Goal: Transaction & Acquisition: Purchase product/service

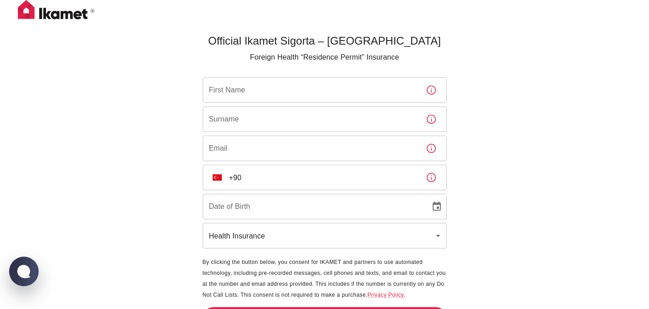
scroll to position [30, 0]
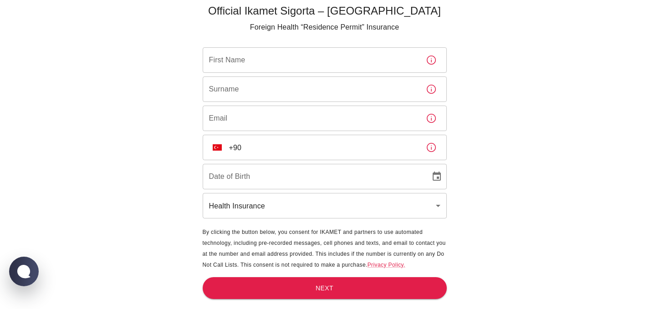
click at [234, 214] on body "Official Ikamet Sigorta – [DEMOGRAPHIC_DATA] Foreign Health “Residence Permit” …" at bounding box center [324, 139] width 649 height 339
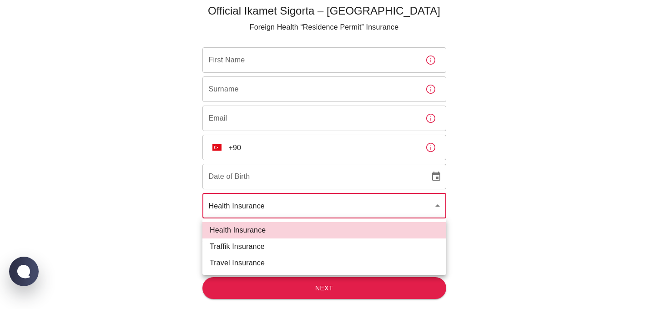
click at [236, 249] on li "Traffik Insurance" at bounding box center [325, 246] width 244 height 16
type input "traffik"
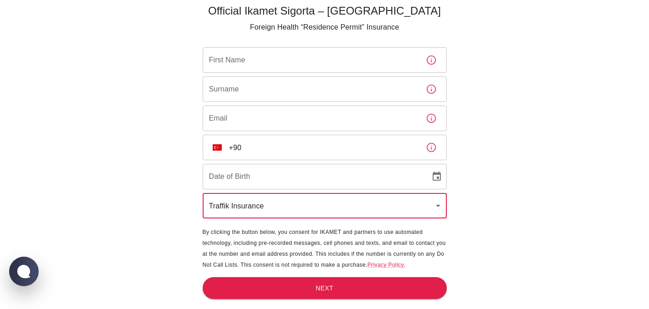
scroll to position [0, 0]
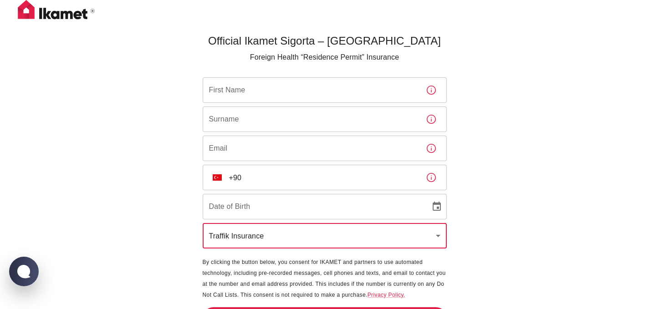
click at [252, 91] on input "First Name" at bounding box center [311, 89] width 216 height 25
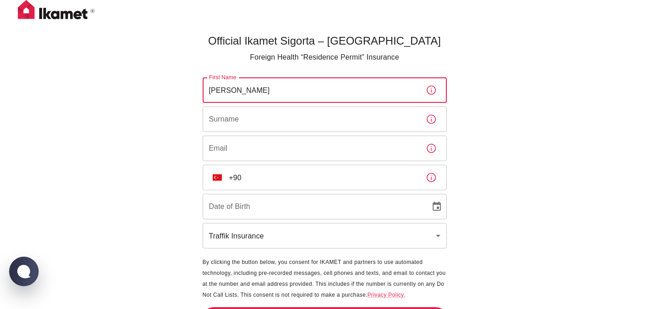
type input "[PERSON_NAME]"
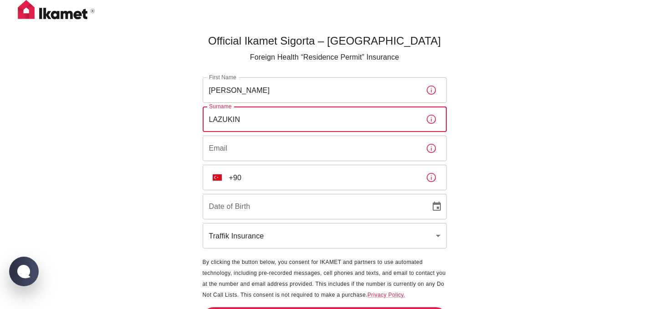
type input "LAZUKIN"
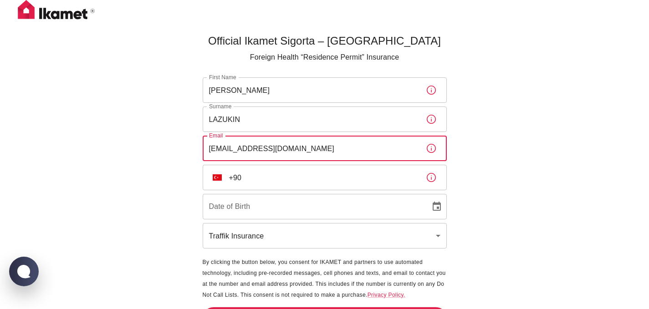
type input "[EMAIL_ADDRESS][DOMAIN_NAME]"
click at [259, 186] on input "+90" at bounding box center [323, 177] width 189 height 25
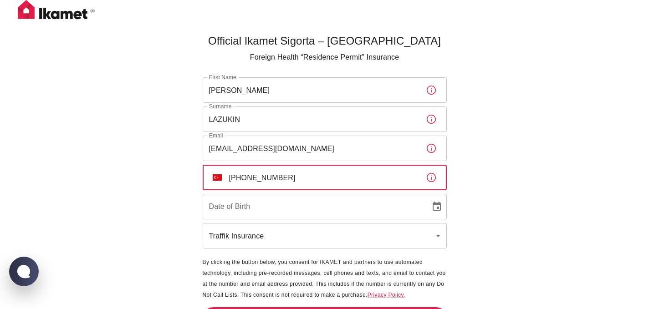
type input "[PHONE_NUMBER]"
click at [227, 209] on input "DD/MM/YYYY" at bounding box center [313, 206] width 221 height 25
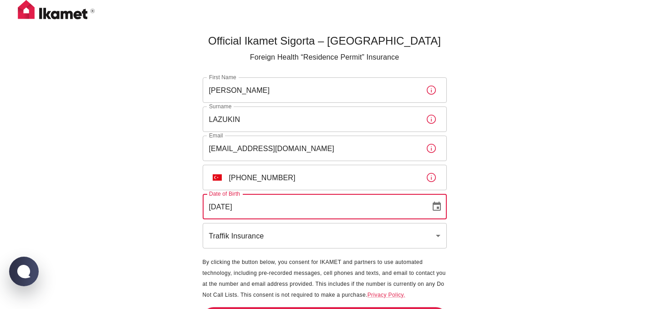
type input "[DATE]"
click at [567, 185] on div "Official Ikamet Sigorta – [DEMOGRAPHIC_DATA] Foreign Health “Residence Permit” …" at bounding box center [324, 169] width 649 height 339
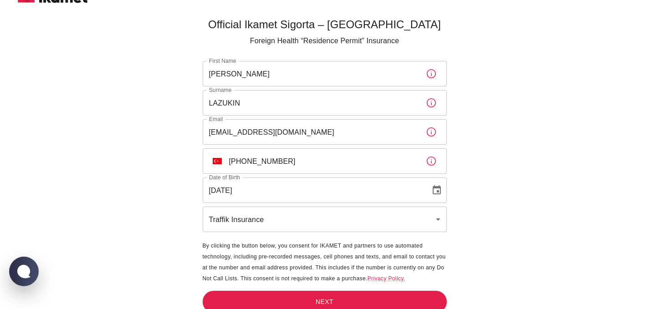
scroll to position [30, 0]
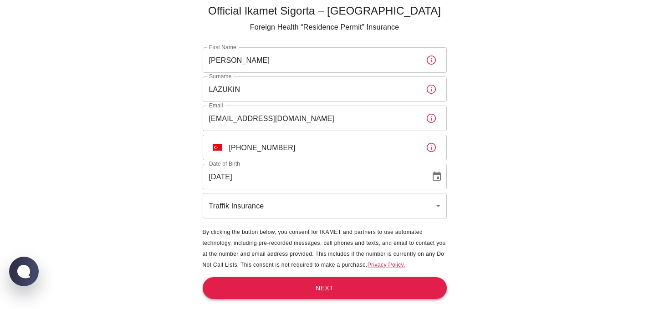
click at [277, 284] on button "Next" at bounding box center [325, 288] width 244 height 22
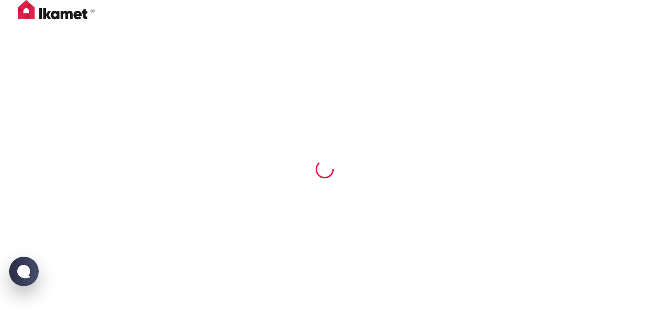
scroll to position [0, 0]
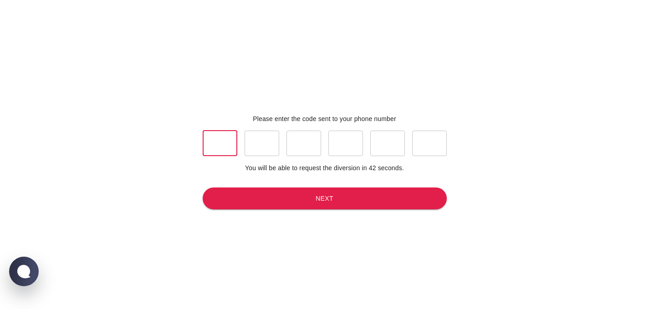
click at [225, 146] on input "text" at bounding box center [220, 143] width 35 height 25
type input "8"
type input "1"
type input "3"
type input "4"
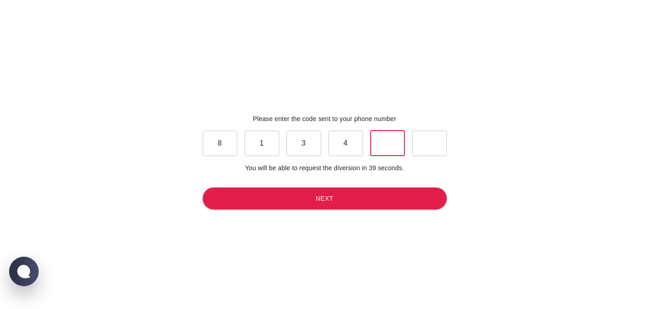
type input "7"
type input "0"
click at [321, 199] on button "Next" at bounding box center [325, 199] width 244 height 22
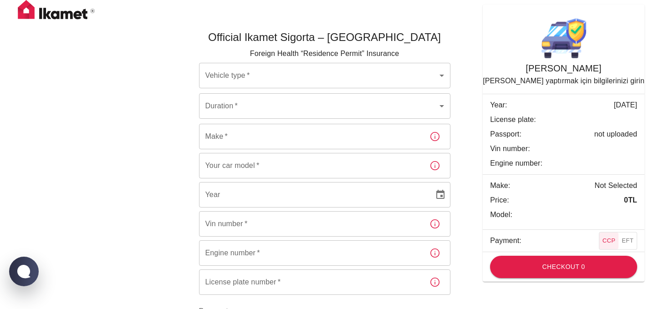
click at [416, 81] on body "Official Ikamet Sigorta – [DEMOGRAPHIC_DATA] Foreign Health “Residence Permit” …" at bounding box center [324, 202] width 649 height 405
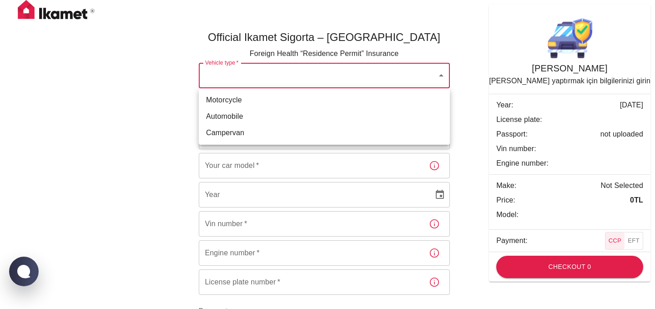
click at [241, 117] on li "Automobile" at bounding box center [324, 116] width 251 height 16
type input "dd656822-4f88-4f02-a9cf-d0a66ee8ec5d"
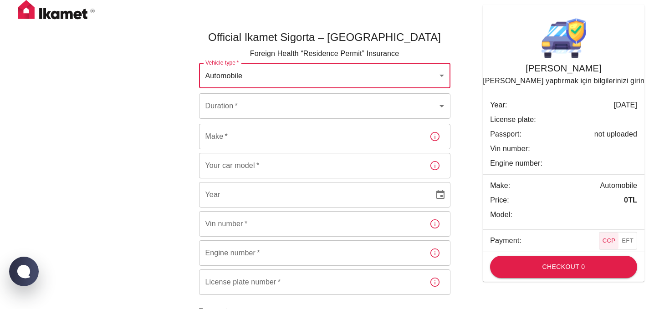
click at [244, 107] on body "Official Ikamet Sigorta – [DEMOGRAPHIC_DATA] Foreign Health “Residence Permit” …" at bounding box center [324, 202] width 649 height 405
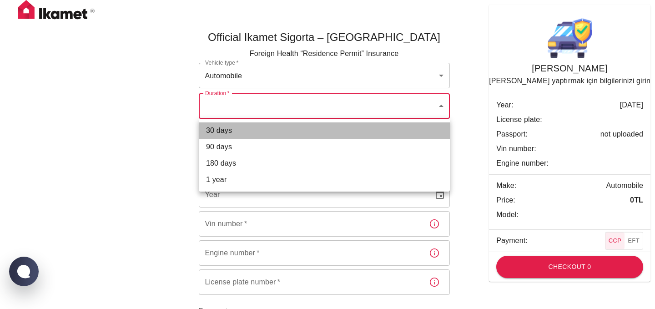
click at [230, 136] on li "30 days" at bounding box center [324, 130] width 251 height 16
type input "ef8e64f1-507e-48df-8632-dedc4ce03c5c"
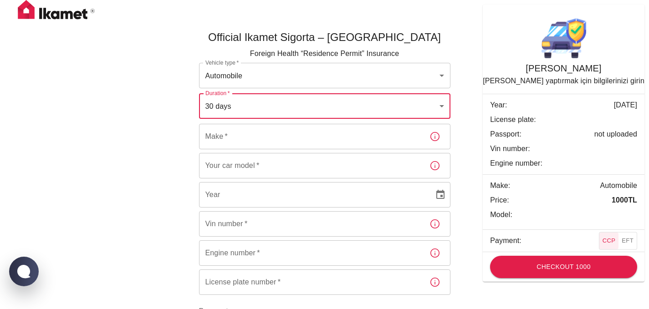
click at [234, 139] on input "Make   *" at bounding box center [310, 136] width 223 height 25
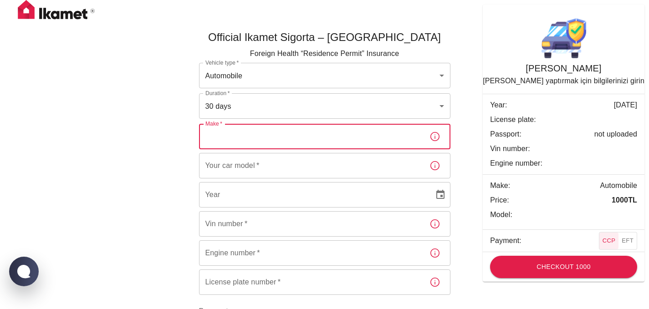
click at [230, 163] on input "Your car model   *" at bounding box center [310, 165] width 223 height 25
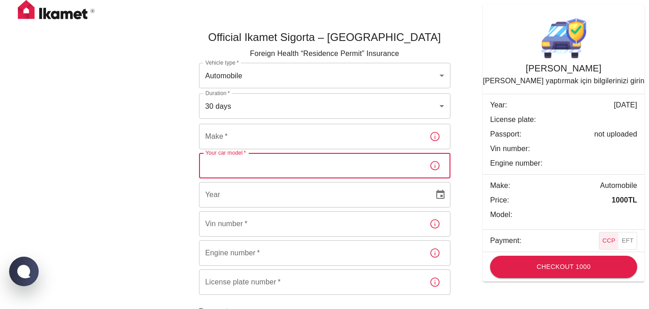
click at [238, 136] on input "Make   *" at bounding box center [310, 136] width 223 height 25
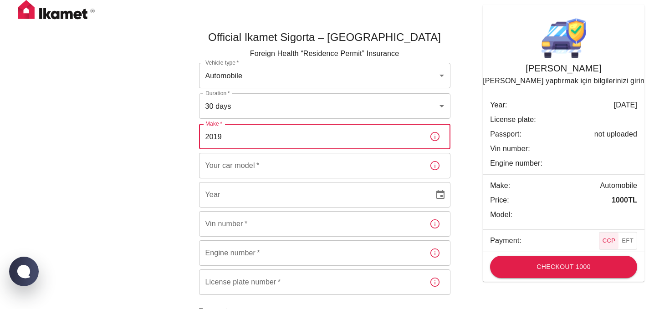
type input "2019"
click at [229, 168] on input "Your car model   *" at bounding box center [310, 165] width 223 height 25
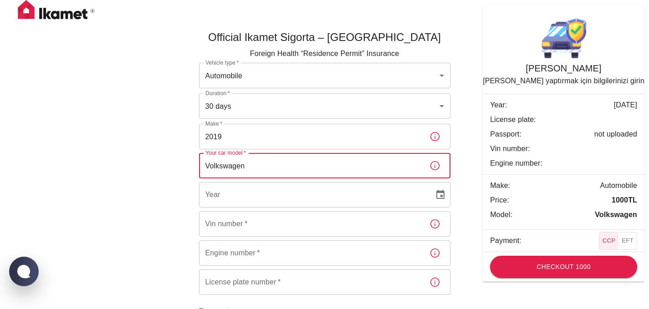
type input "Volkswagen"
click at [232, 193] on input "YYYY" at bounding box center [313, 194] width 228 height 25
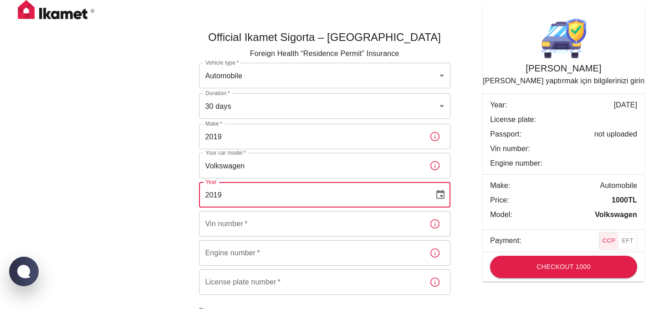
type input "2019"
click at [221, 135] on input "2019" at bounding box center [310, 136] width 223 height 25
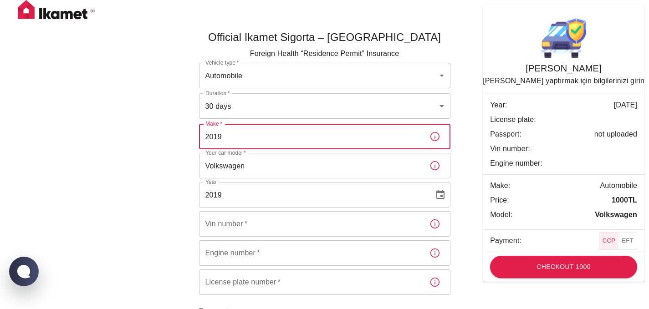
click at [216, 139] on input "2019" at bounding box center [310, 136] width 223 height 25
click at [224, 167] on input "Volkswagen" at bounding box center [310, 165] width 223 height 25
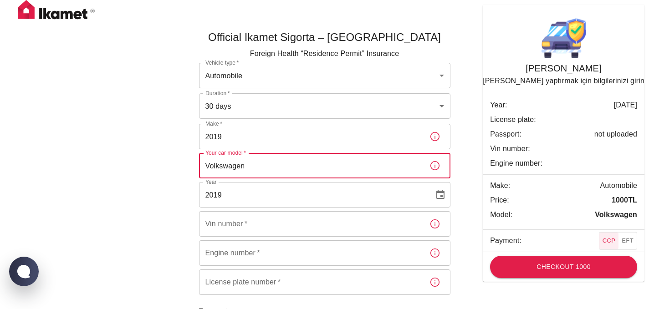
click at [224, 167] on input "Volkswagen" at bounding box center [310, 165] width 223 height 25
click at [213, 139] on input "2019" at bounding box center [310, 136] width 223 height 25
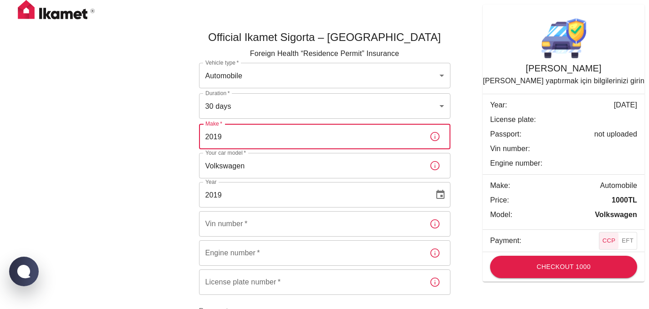
click at [213, 139] on input "2019" at bounding box center [310, 136] width 223 height 25
paste input "Volkswagen"
type input "Volkswagen"
click at [214, 162] on input "Volkswagen" at bounding box center [310, 165] width 223 height 25
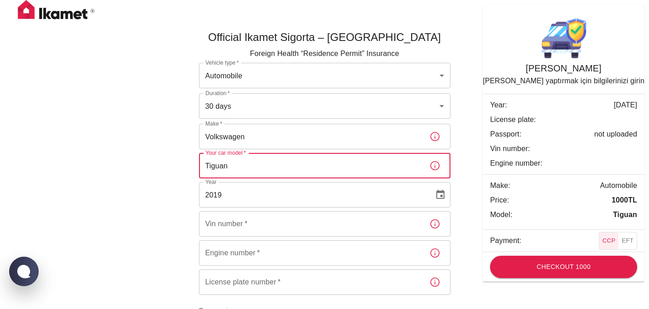
type input "Tiguan"
click at [108, 156] on div "Official Ikamet Sigorta – [DEMOGRAPHIC_DATA] Foreign Health “Residence Permit” …" at bounding box center [324, 209] width 546 height 389
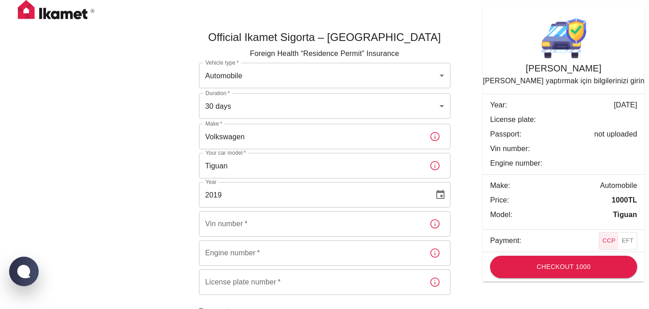
click at [221, 222] on input "Vin number   *" at bounding box center [310, 223] width 223 height 25
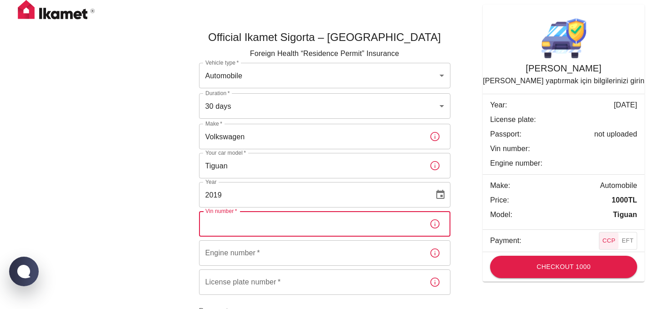
click at [224, 224] on input "Vin number   *" at bounding box center [310, 223] width 223 height 25
paste input "[VEHICLE_IDENTIFICATION_NUMBER]"
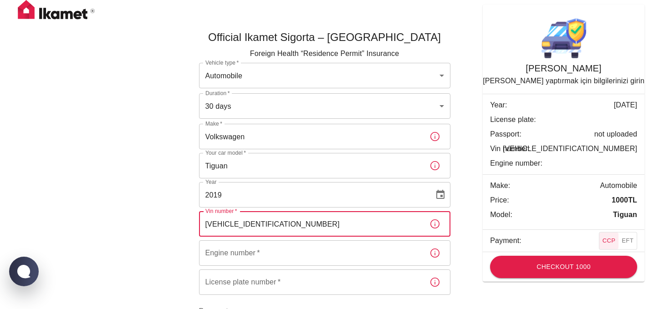
type input "[VEHICLE_IDENTIFICATION_NUMBER]"
click at [128, 237] on div "Official Ikamet Sigorta – [DEMOGRAPHIC_DATA] Foreign Health “Residence Permit” …" at bounding box center [324, 209] width 546 height 389
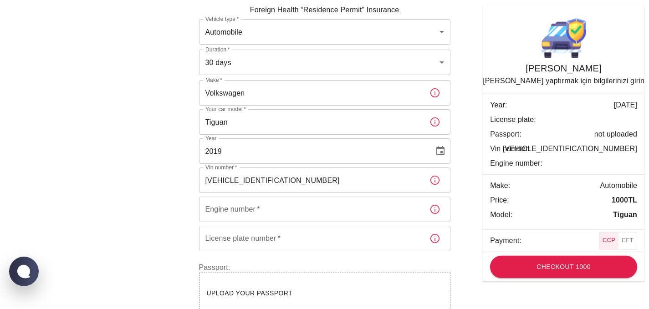
scroll to position [58, 0]
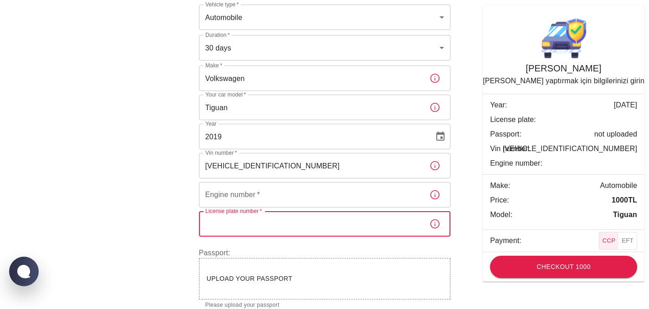
click at [242, 225] on input "License plate number   *" at bounding box center [310, 223] width 223 height 25
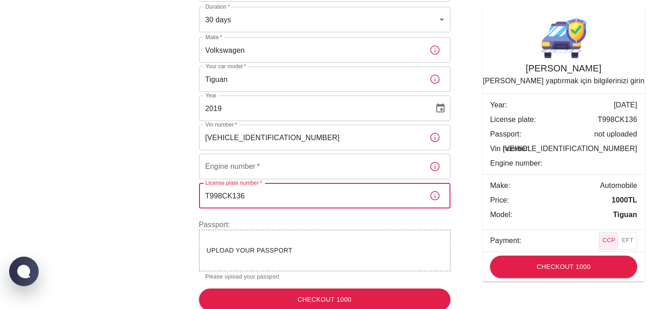
scroll to position [96, 0]
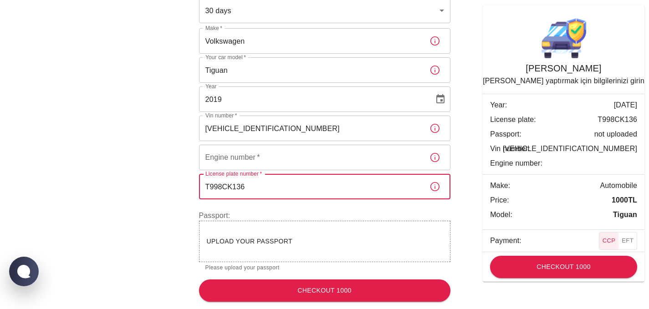
type input "T998CK136"
click at [263, 237] on div "Upload your passport" at bounding box center [325, 241] width 236 height 11
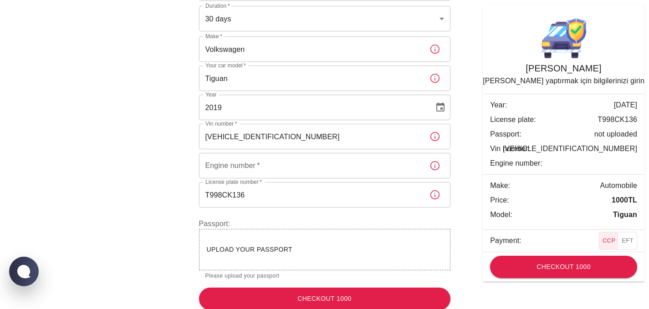
scroll to position [81, 0]
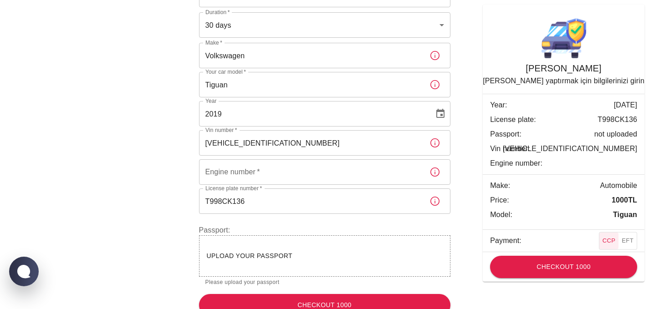
click at [632, 242] on button "EFT" at bounding box center [627, 241] width 19 height 17
click at [609, 241] on button "CCP" at bounding box center [609, 241] width 20 height 17
click at [588, 267] on button "Checkout 1000" at bounding box center [563, 267] width 147 height 22
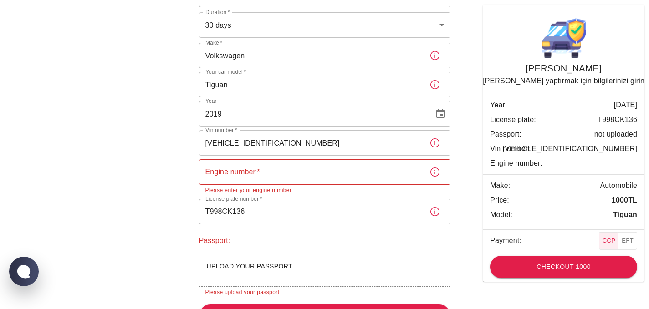
click at [322, 169] on input "Engine number   *" at bounding box center [310, 171] width 223 height 25
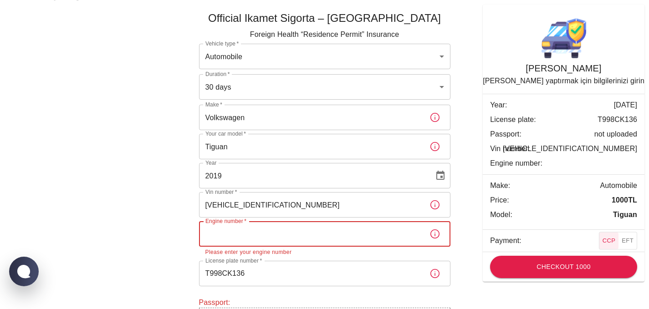
scroll to position [0, 0]
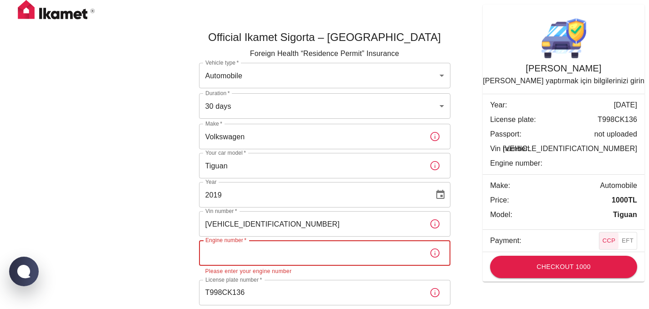
click at [321, 53] on p "Foreign Health “Residence Permit” Insurance" at bounding box center [324, 53] width 251 height 11
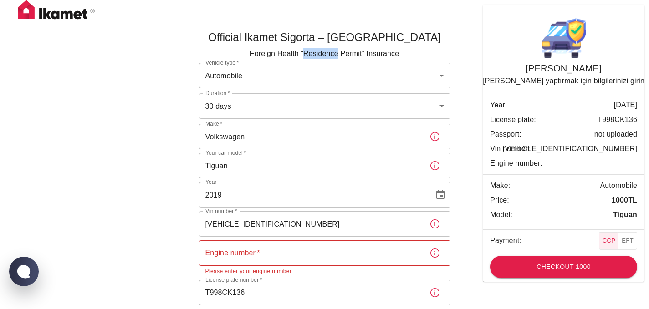
click at [321, 53] on p "Foreign Health “Residence Permit” Insurance" at bounding box center [324, 53] width 251 height 11
select select "tr"
click at [330, 43] on body "Official Ikamet Sigorta – [DEMOGRAPHIC_DATA] Foreign Health “Residence Permit” …" at bounding box center [324, 246] width 649 height 492
click at [85, 87] on div "Official Ikamet Sigorta – [DEMOGRAPHIC_DATA] Foreign Health “Residence Permit” …" at bounding box center [324, 215] width 546 height 400
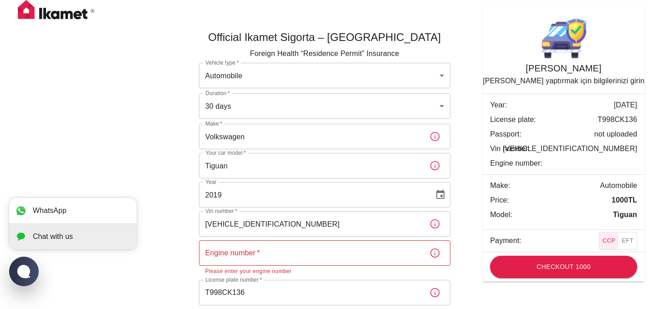
click at [47, 240] on jdiv "Chat with us" at bounding box center [53, 237] width 40 height 8
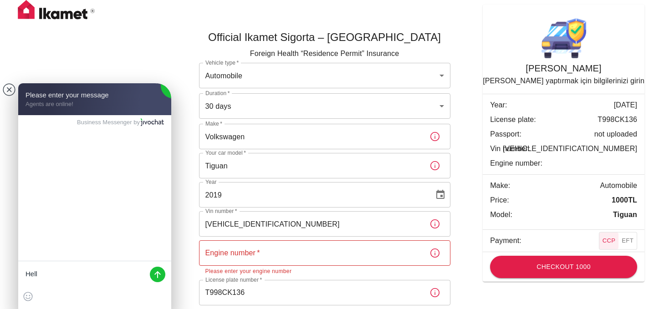
type textarea "Hello"
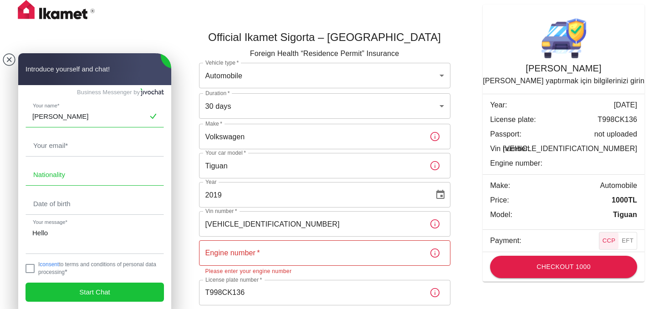
type input "[PERSON_NAME]"
type input "[EMAIL_ADDRESS][DOMAIN_NAME]"
click at [71, 175] on input "text" at bounding box center [94, 174] width 137 height 21
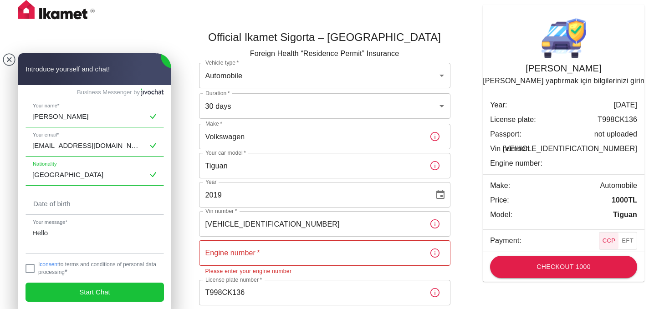
click at [36, 176] on input "[GEOGRAPHIC_DATA]" at bounding box center [94, 174] width 137 height 21
click at [67, 173] on input "[GEOGRAPHIC_DATA]" at bounding box center [94, 174] width 137 height 21
type input "Russian"
click at [52, 206] on input "text" at bounding box center [94, 203] width 137 height 21
type input "06121991"
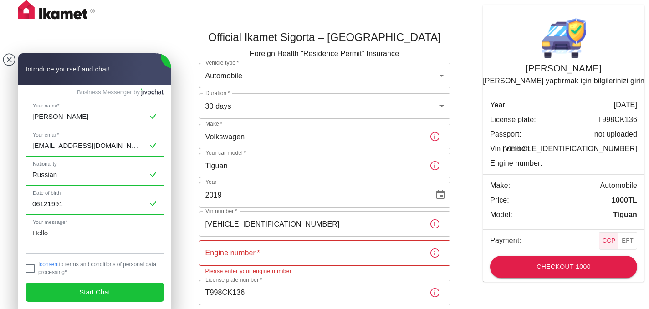
click at [30, 268] on jdiv at bounding box center [29, 268] width 9 height 9
checkbox input "true"
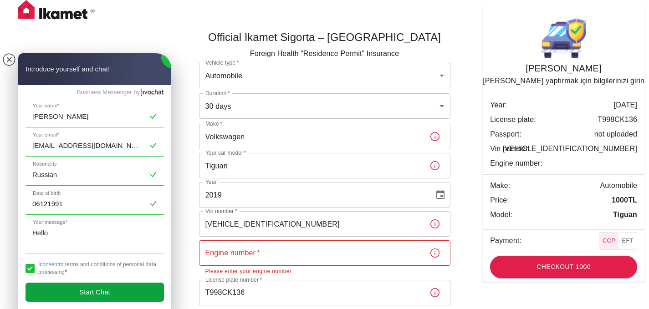
click at [89, 291] on span "Start Chat" at bounding box center [94, 292] width 31 height 10
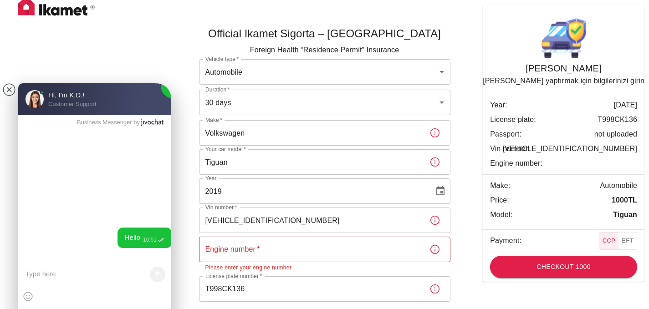
scroll to position [29, 0]
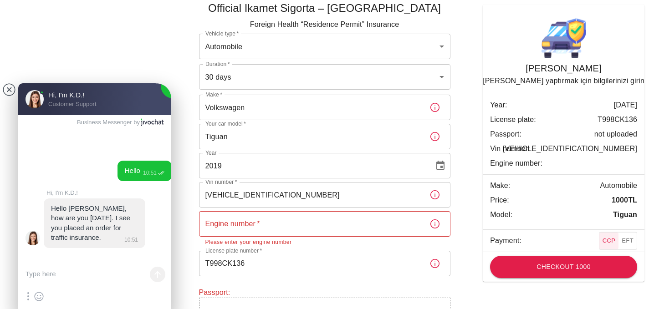
paste textarea "I have acquired an insurance policy from you Can you send it to me?"
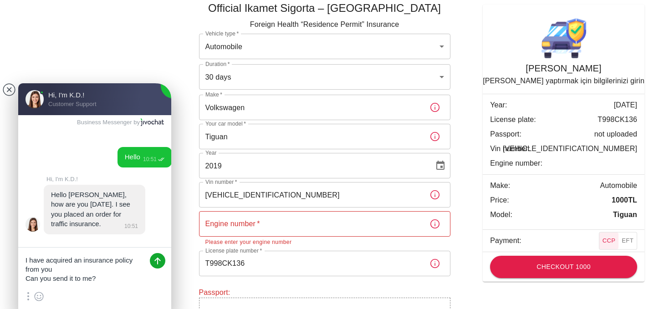
type textarea "I have acquired an insurance policy from you Can you send it to me?"
drag, startPoint x: 159, startPoint y: 264, endPoint x: 153, endPoint y: 265, distance: 6.2
click at [159, 264] on jdiv at bounding box center [157, 260] width 15 height 15
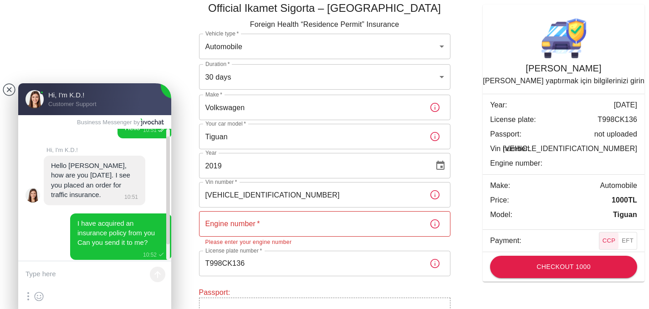
scroll to position [23, 0]
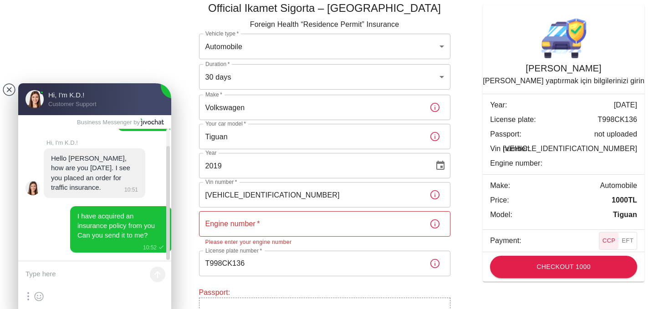
paste textarea "foreign plate traffic insurance"
type textarea "foreign plate traffic insurance"
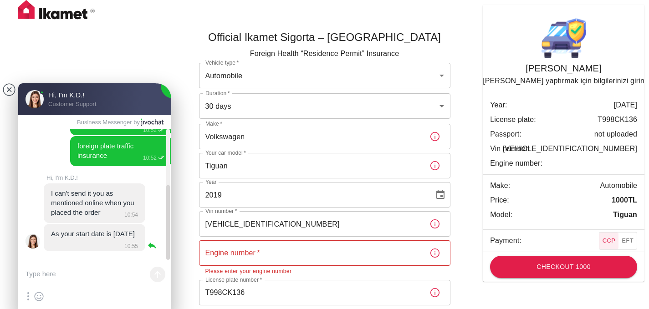
scroll to position [141, 0]
drag, startPoint x: 101, startPoint y: 208, endPoint x: 54, endPoint y: 190, distance: 50.6
click at [54, 190] on jdiv "I can't send it you as mentioned online when you placed the order 10:54" at bounding box center [94, 203] width 101 height 40
click at [61, 189] on jdiv "I can't send it you as mentioned online when you placed the order" at bounding box center [93, 202] width 85 height 27
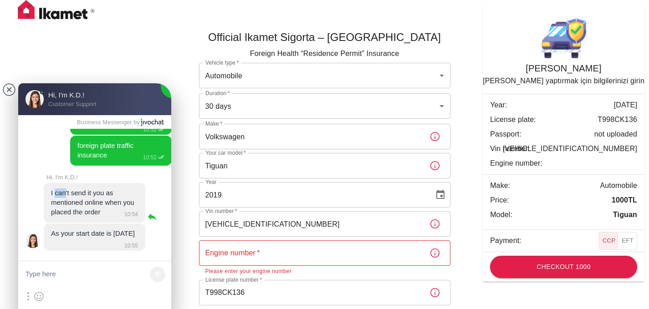
click at [61, 189] on jdiv "I can't send it you as mentioned online when you placed the order" at bounding box center [93, 202] width 85 height 27
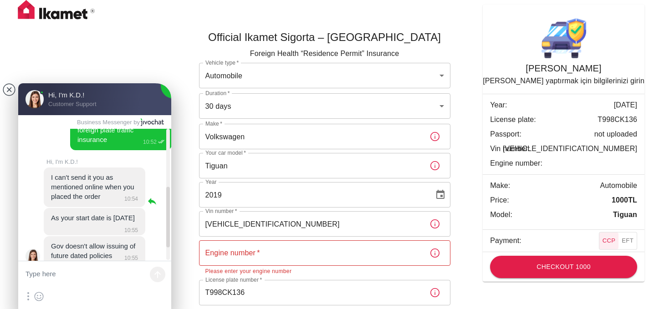
click at [61, 189] on jdiv "I can't send it you as mentioned online when you placed the order" at bounding box center [93, 186] width 85 height 27
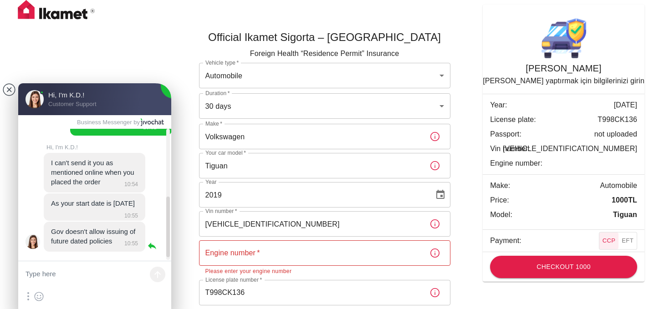
scroll to position [171, 0]
click at [76, 238] on jdiv "Gov doesn't allow issuing of future dated policies" at bounding box center [94, 235] width 86 height 17
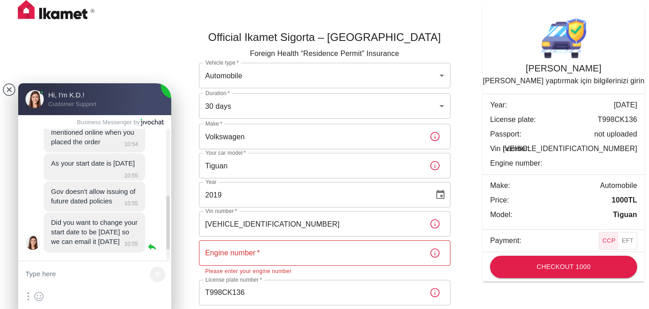
scroll to position [211, 0]
click at [71, 226] on jdiv "Did you want to change your start date to be [DATE] so we can email it [DATE]" at bounding box center [95, 231] width 88 height 27
click at [64, 271] on textarea at bounding box center [94, 274] width 153 height 27
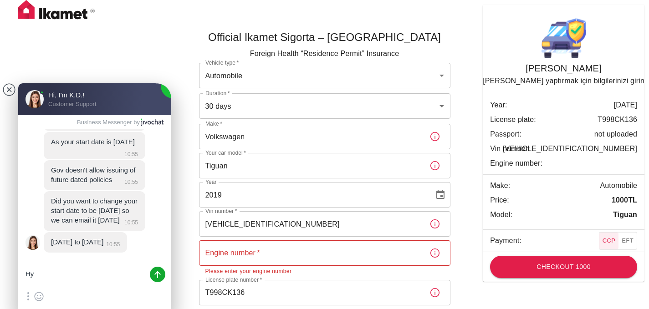
type textarea "[PERSON_NAME]"
type textarea "Yes"
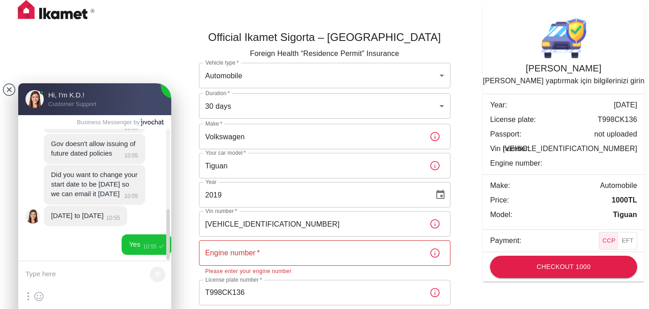
scroll to position [261, 0]
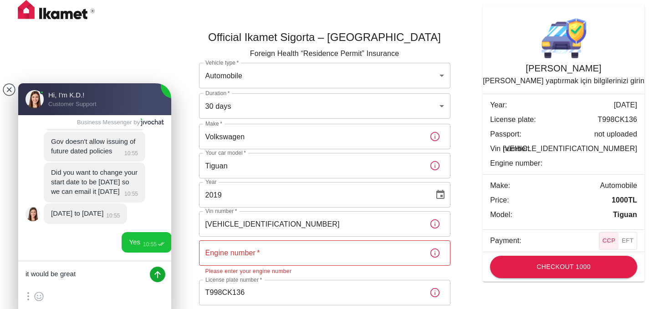
type textarea "it would be great)"
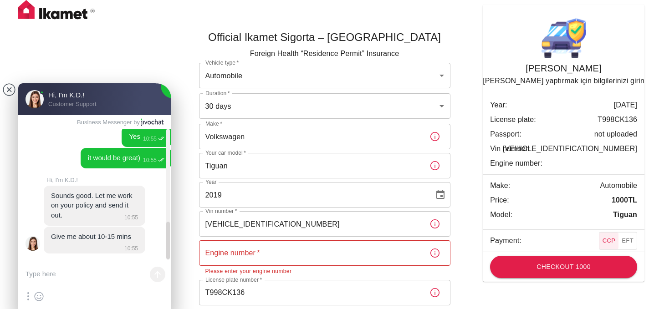
scroll to position [366, 0]
